Goal: Transaction & Acquisition: Subscribe to service/newsletter

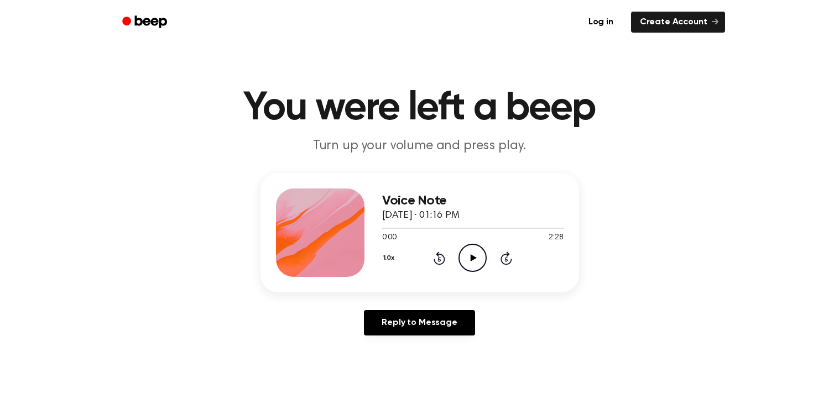
click at [479, 257] on icon "Play Audio" at bounding box center [472, 258] width 28 height 28
click at [478, 254] on icon "Pause Audio" at bounding box center [472, 258] width 28 height 28
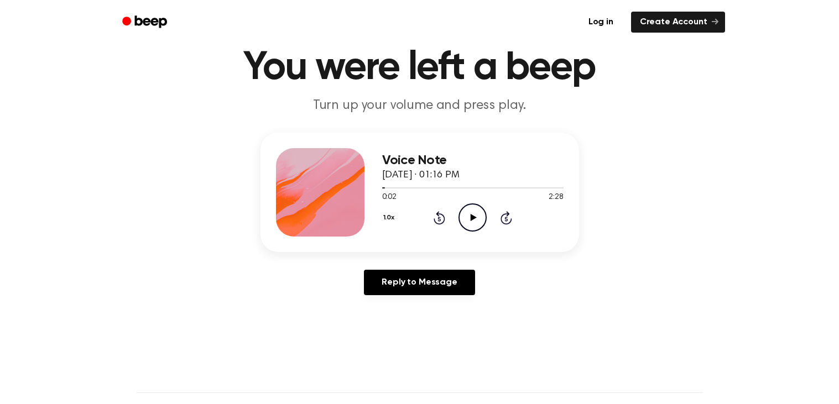
scroll to position [35, 0]
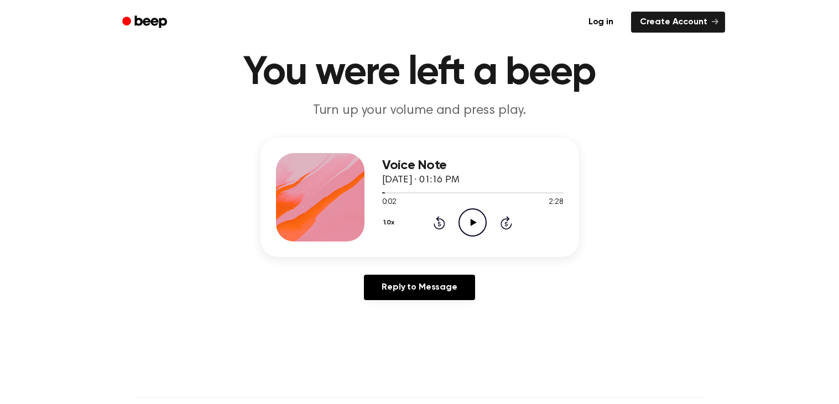
click at [470, 224] on icon "Play Audio" at bounding box center [472, 222] width 28 height 28
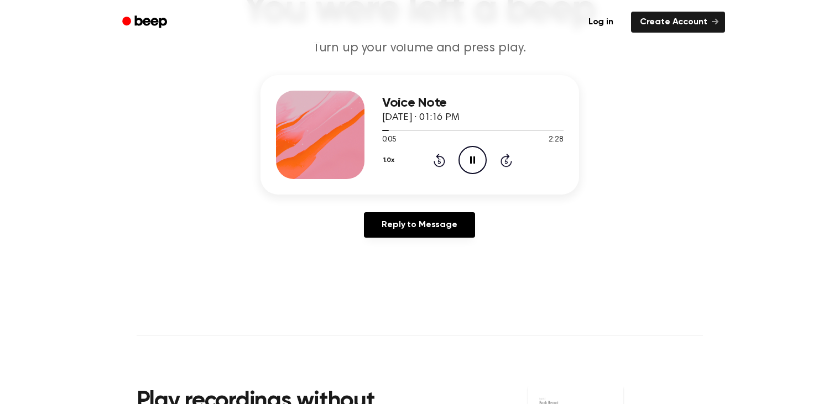
scroll to position [99, 0]
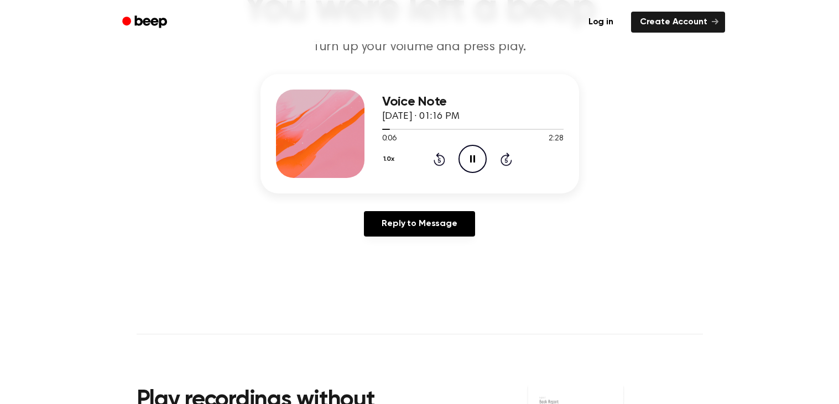
click at [470, 159] on icon "Pause Audio" at bounding box center [472, 159] width 28 height 28
click at [703, 42] on div "Log in Create Account" at bounding box center [419, 22] width 611 height 44
click at [702, 31] on link "Create Account" at bounding box center [678, 22] width 94 height 21
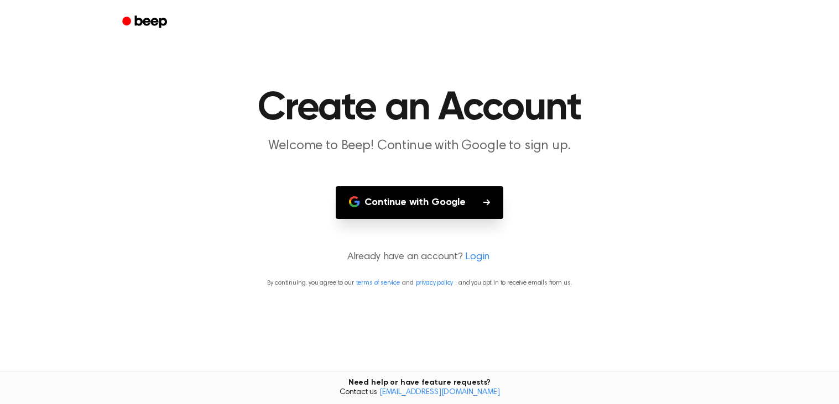
click at [491, 202] on button "Continue with Google" at bounding box center [420, 202] width 168 height 33
click at [547, 24] on div at bounding box center [419, 22] width 611 height 44
click at [497, 192] on button "Continue with Google" at bounding box center [420, 202] width 168 height 33
click at [557, 22] on div at bounding box center [419, 22] width 611 height 44
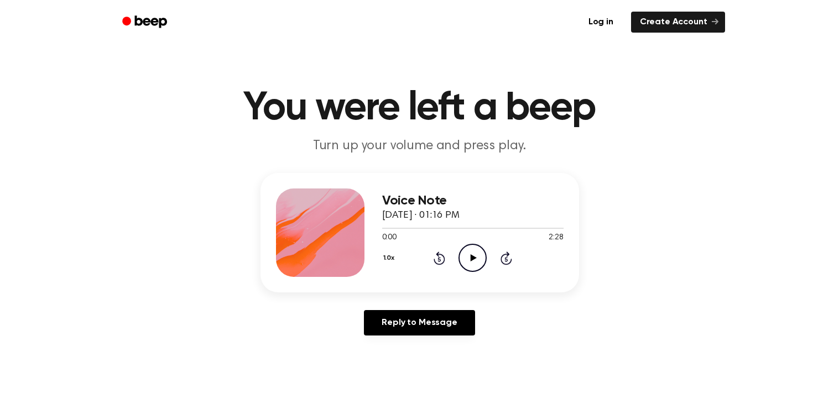
scroll to position [99, 0]
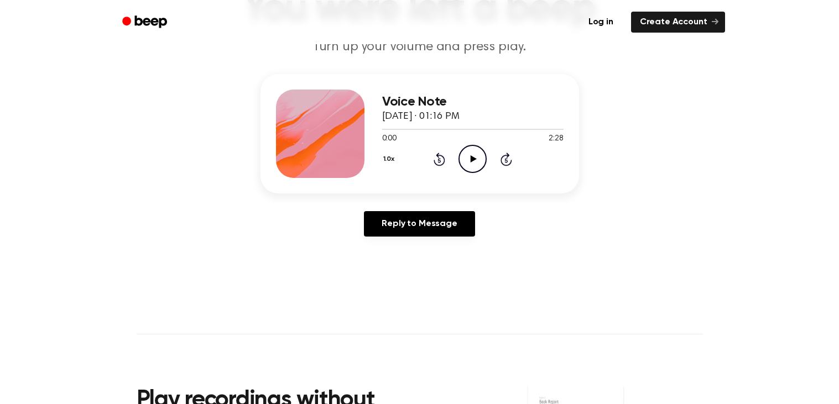
click at [447, 145] on div "1.0x Rewind 5 seconds Play Audio Skip 5 seconds" at bounding box center [472, 159] width 181 height 28
click at [114, 23] on link "Beep" at bounding box center [145, 23] width 62 height 22
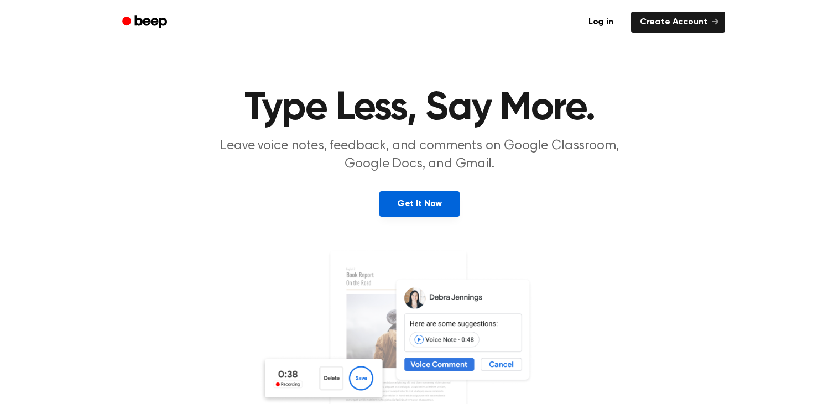
click at [420, 213] on link "Get It Now" at bounding box center [419, 203] width 80 height 25
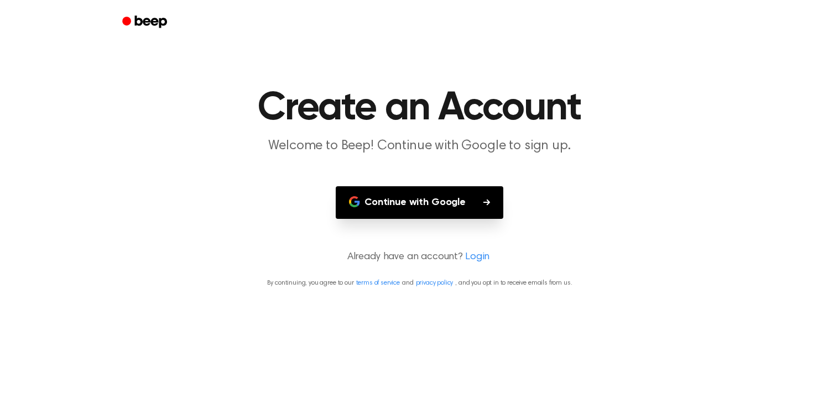
click at [149, 38] on div at bounding box center [419, 22] width 611 height 44
click at [786, 126] on header "Create an Account Welcome to Beep! Continue with Google to sign up." at bounding box center [419, 121] width 812 height 67
click at [779, 137] on header "Create an Account Welcome to Beep! Continue with Google to sign up." at bounding box center [419, 121] width 812 height 67
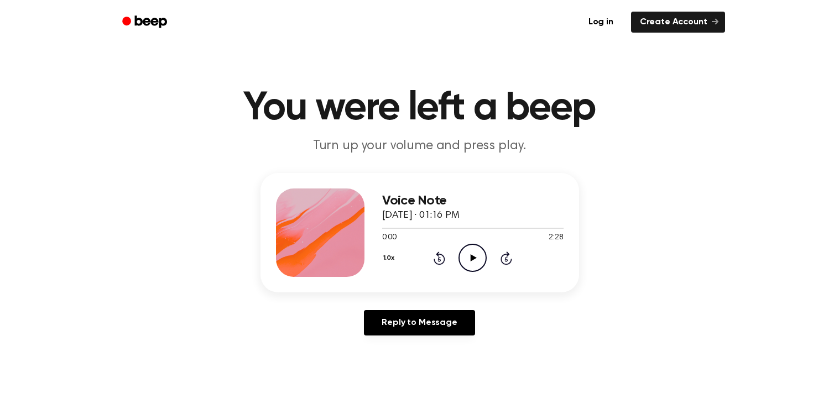
scroll to position [7, 0]
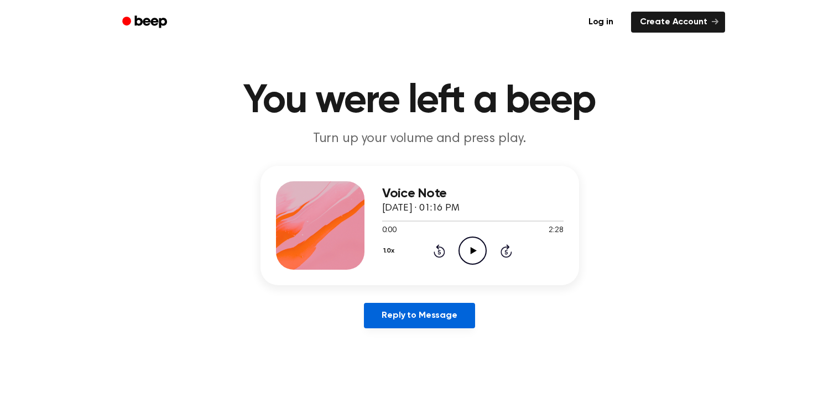
click at [409, 325] on link "Reply to Message" at bounding box center [419, 315] width 111 height 25
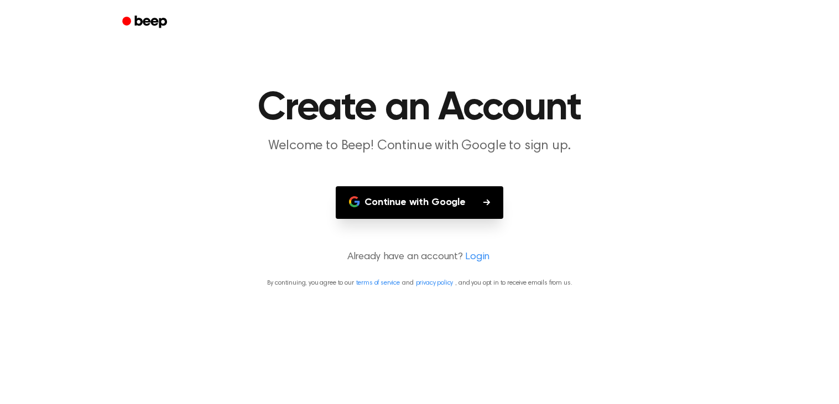
scroll to position [7, 0]
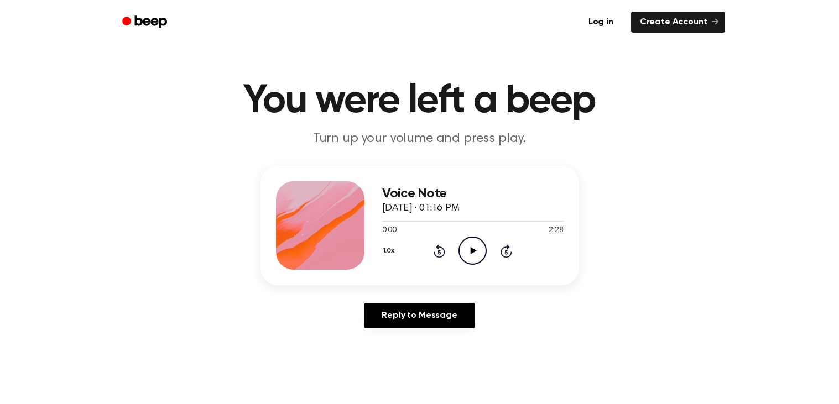
click at [471, 268] on div "Voice Note [DATE] · 01:16 PM 0:00 2:28 Your browser does not support the [objec…" at bounding box center [472, 225] width 181 height 88
click at [479, 248] on icon "Play Audio" at bounding box center [472, 251] width 28 height 28
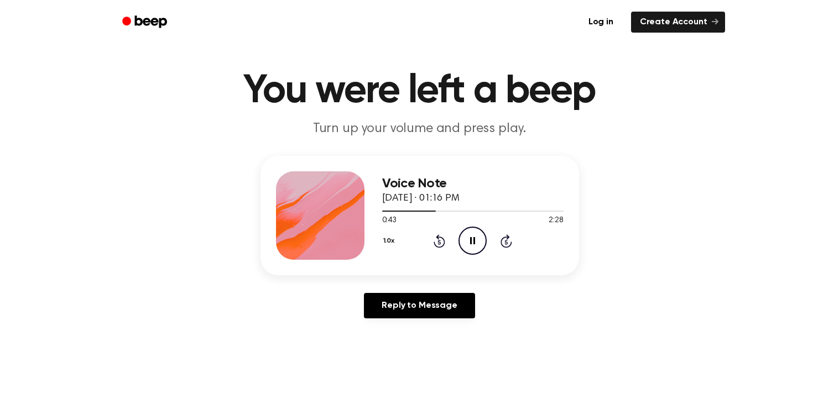
scroll to position [19, 0]
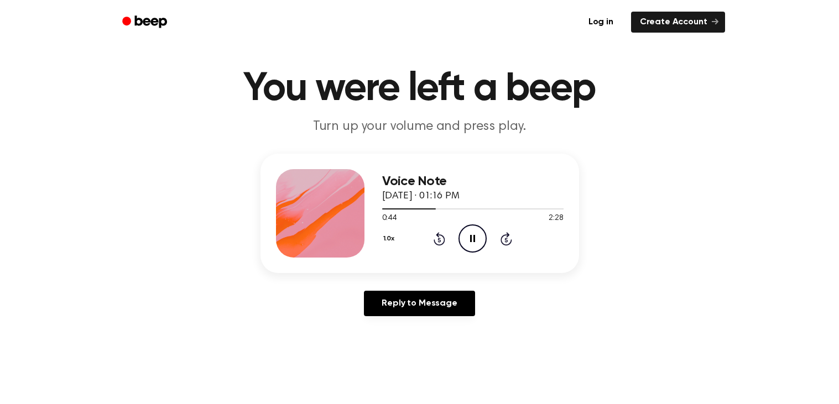
click at [474, 233] on icon "Pause Audio" at bounding box center [472, 239] width 28 height 28
click at [470, 231] on icon "Play Audio" at bounding box center [472, 239] width 28 height 28
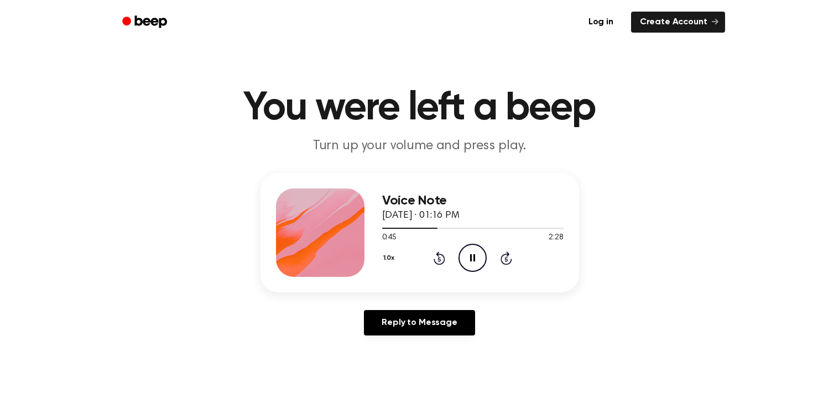
click at [479, 259] on icon "Pause Audio" at bounding box center [472, 258] width 28 height 28
click at [475, 263] on icon "Play Audio" at bounding box center [472, 258] width 28 height 28
click at [476, 259] on icon "Pause Audio" at bounding box center [472, 258] width 28 height 28
